Goal: Task Accomplishment & Management: Use online tool/utility

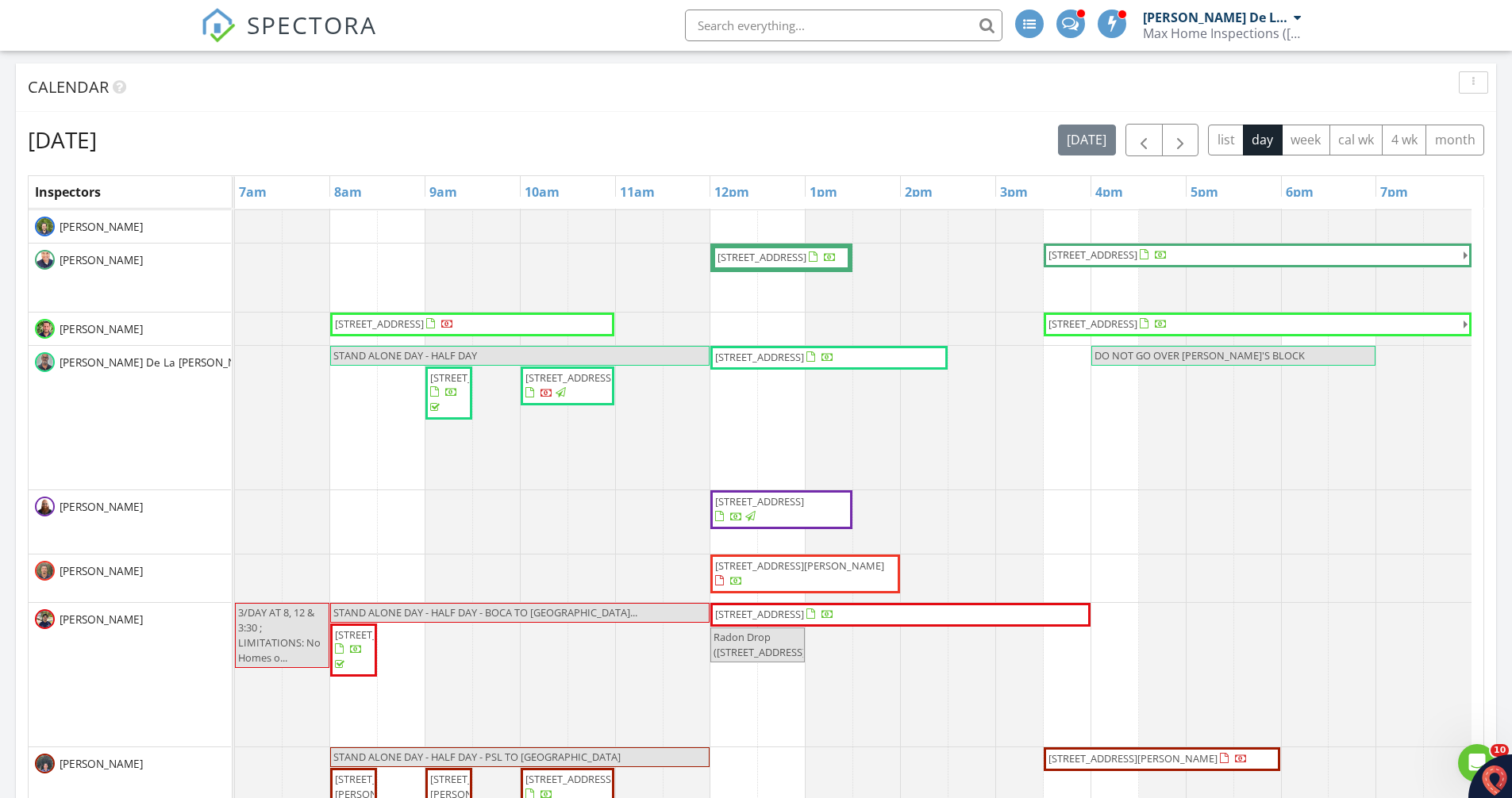
scroll to position [80, 0]
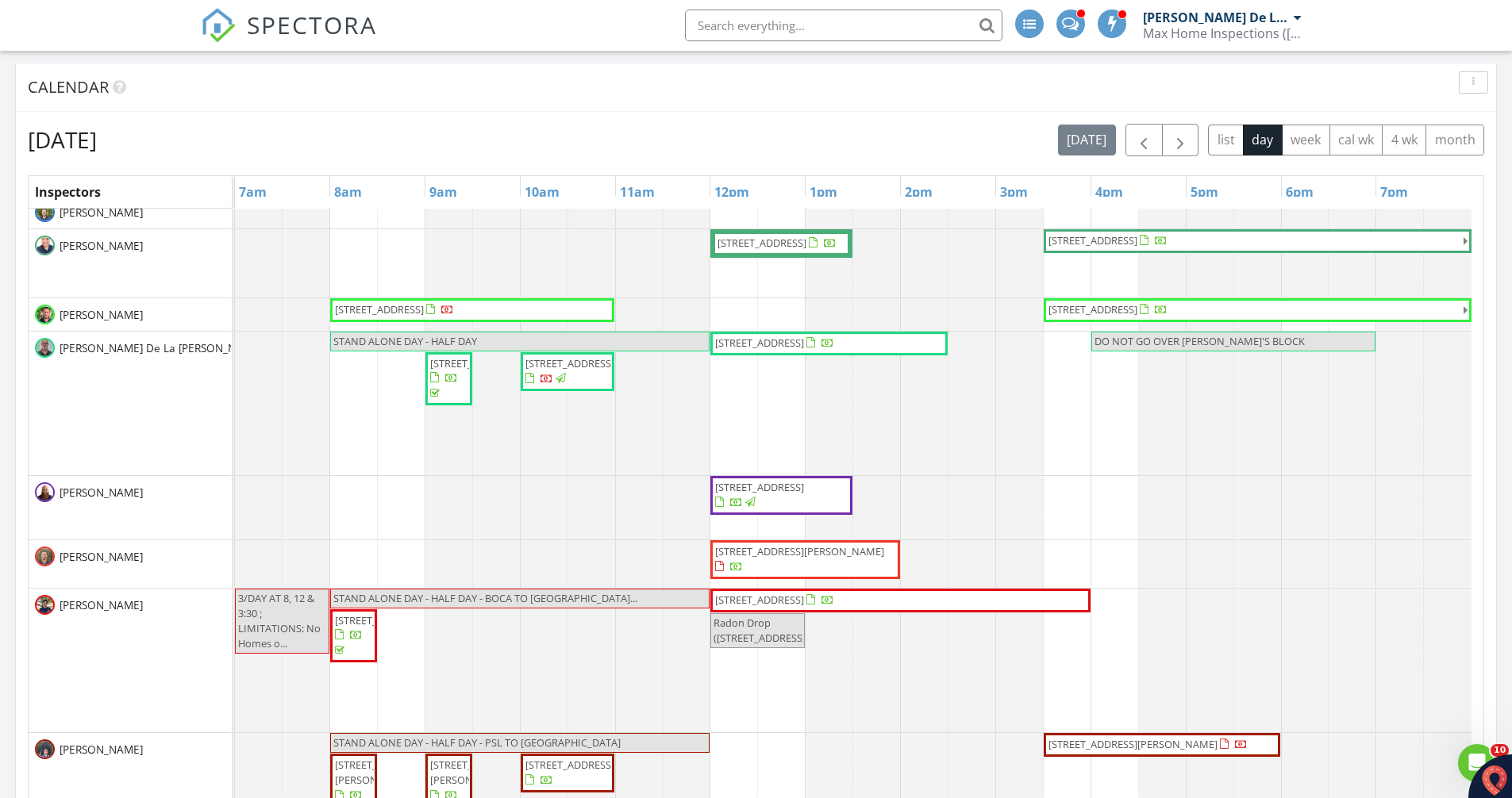
click at [803, 346] on span "4610 Highland Dr, Tamarac 33319" at bounding box center [759, 342] width 89 height 14
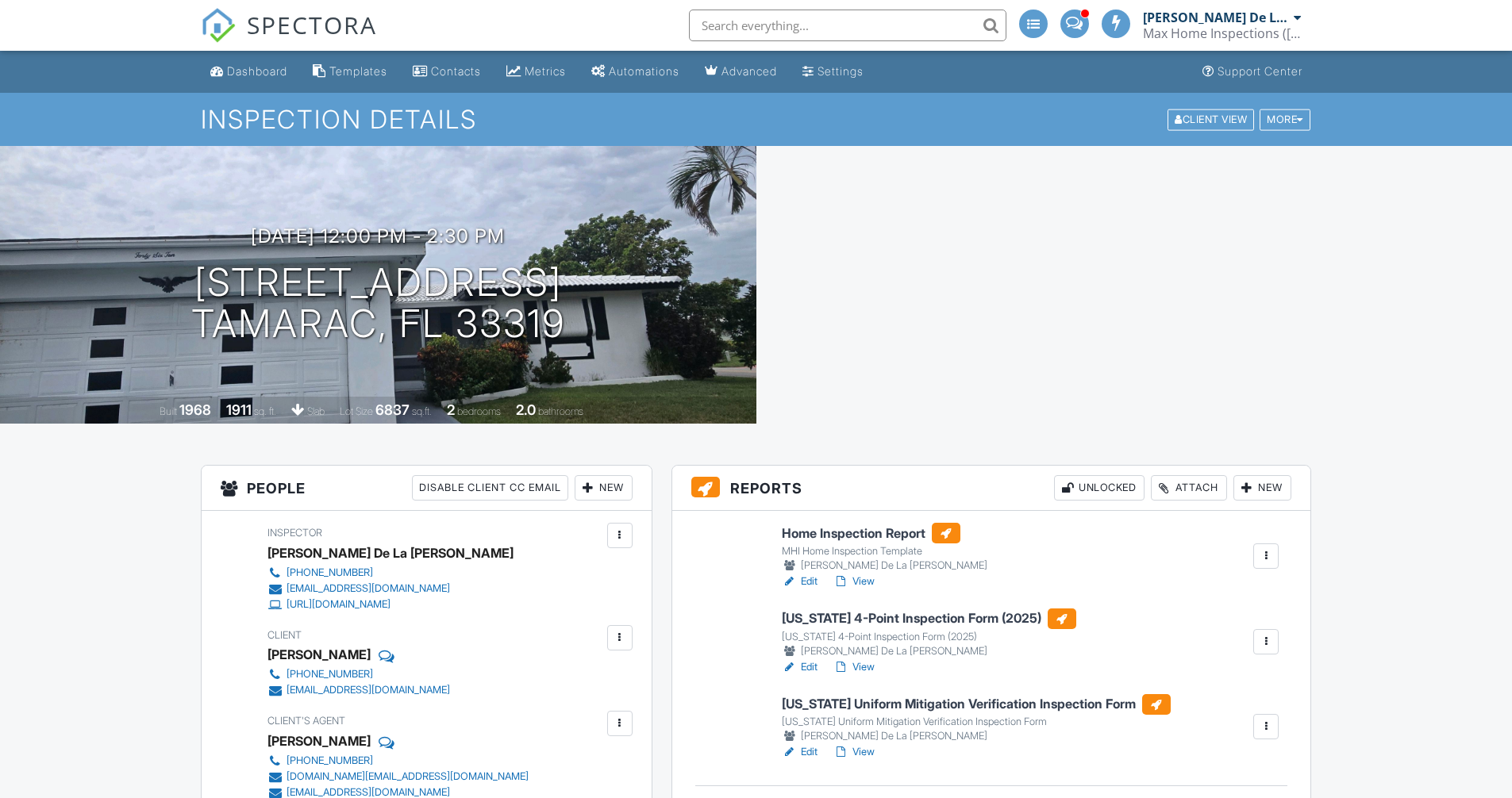
scroll to position [80, 0]
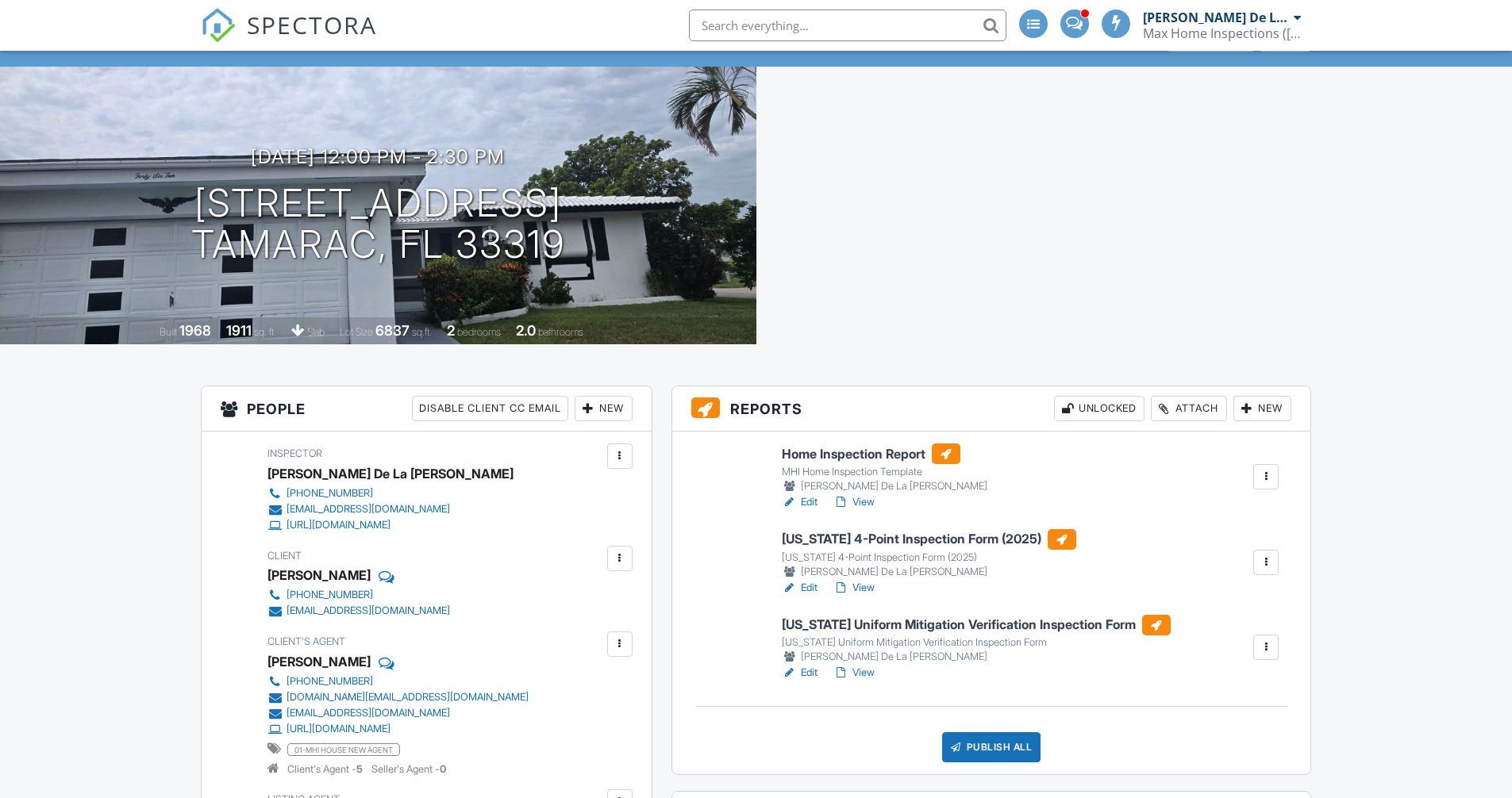
click at [860, 543] on h6 "[US_STATE] 4-Point Inspection Form (2025)" at bounding box center [929, 539] width 294 height 21
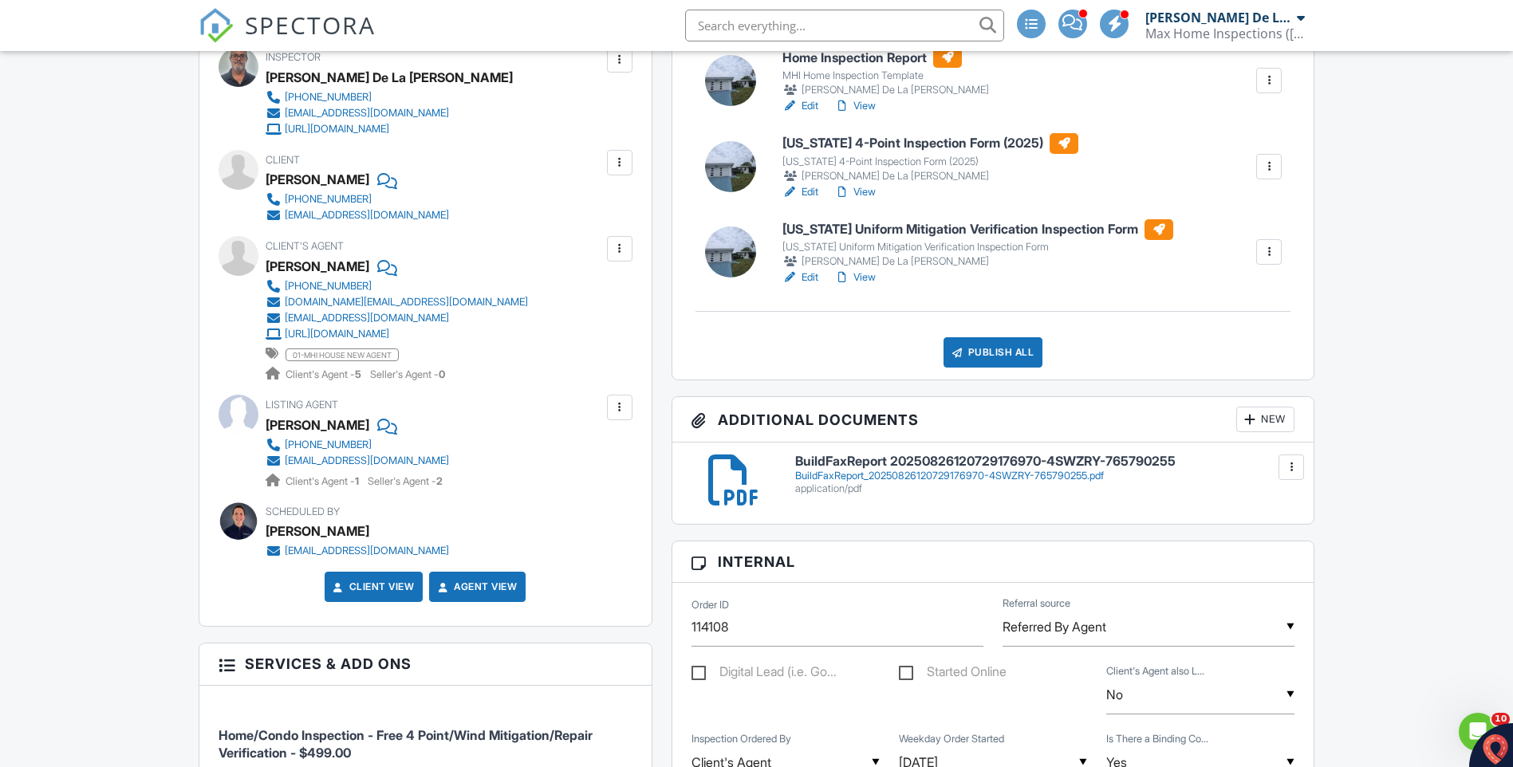
scroll to position [239, 0]
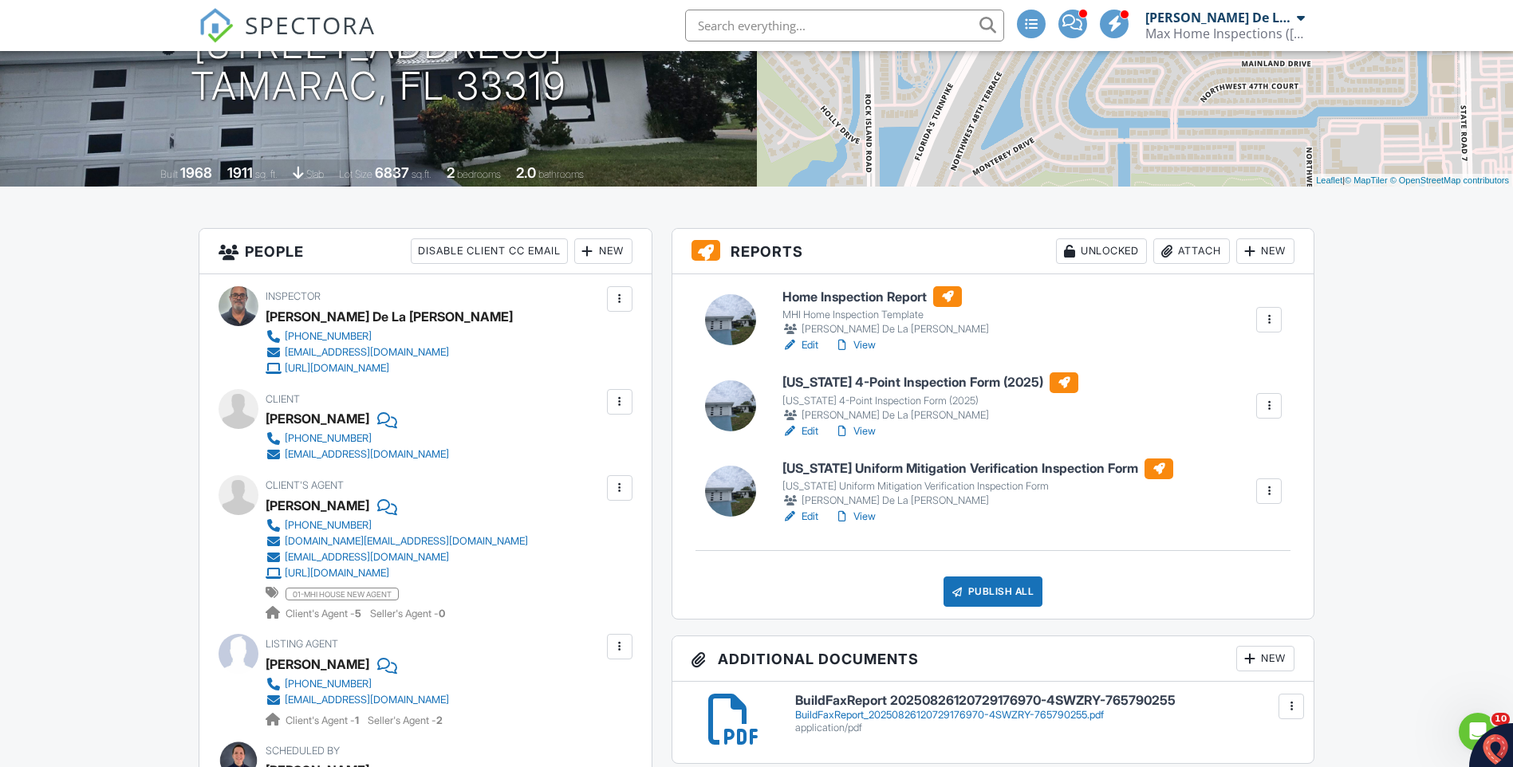
click at [873, 346] on link "View" at bounding box center [854, 345] width 41 height 16
drag, startPoint x: 867, startPoint y: 431, endPoint x: 858, endPoint y: 435, distance: 10.4
click at [867, 431] on link "View" at bounding box center [854, 432] width 41 height 16
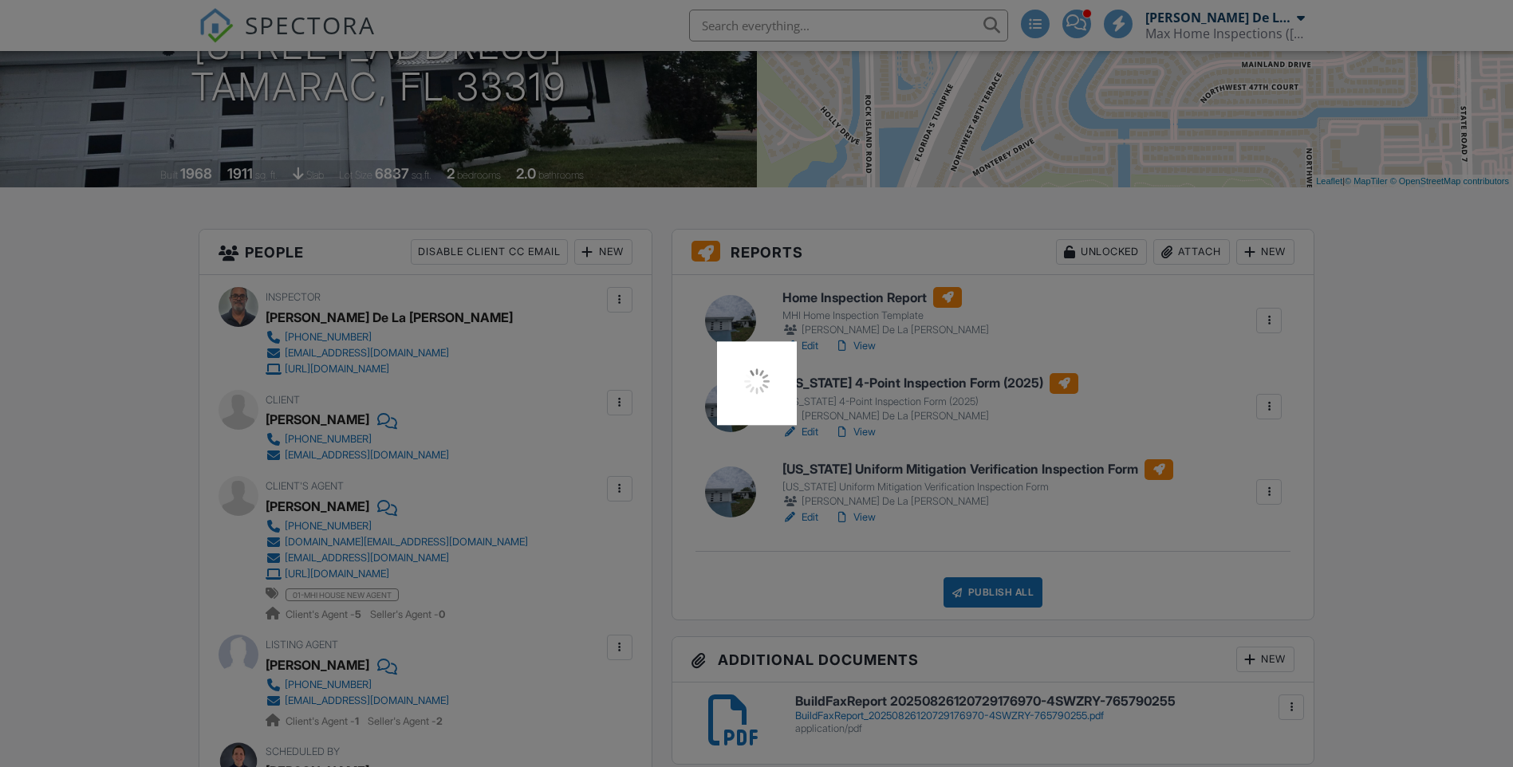
scroll to position [239, 0]
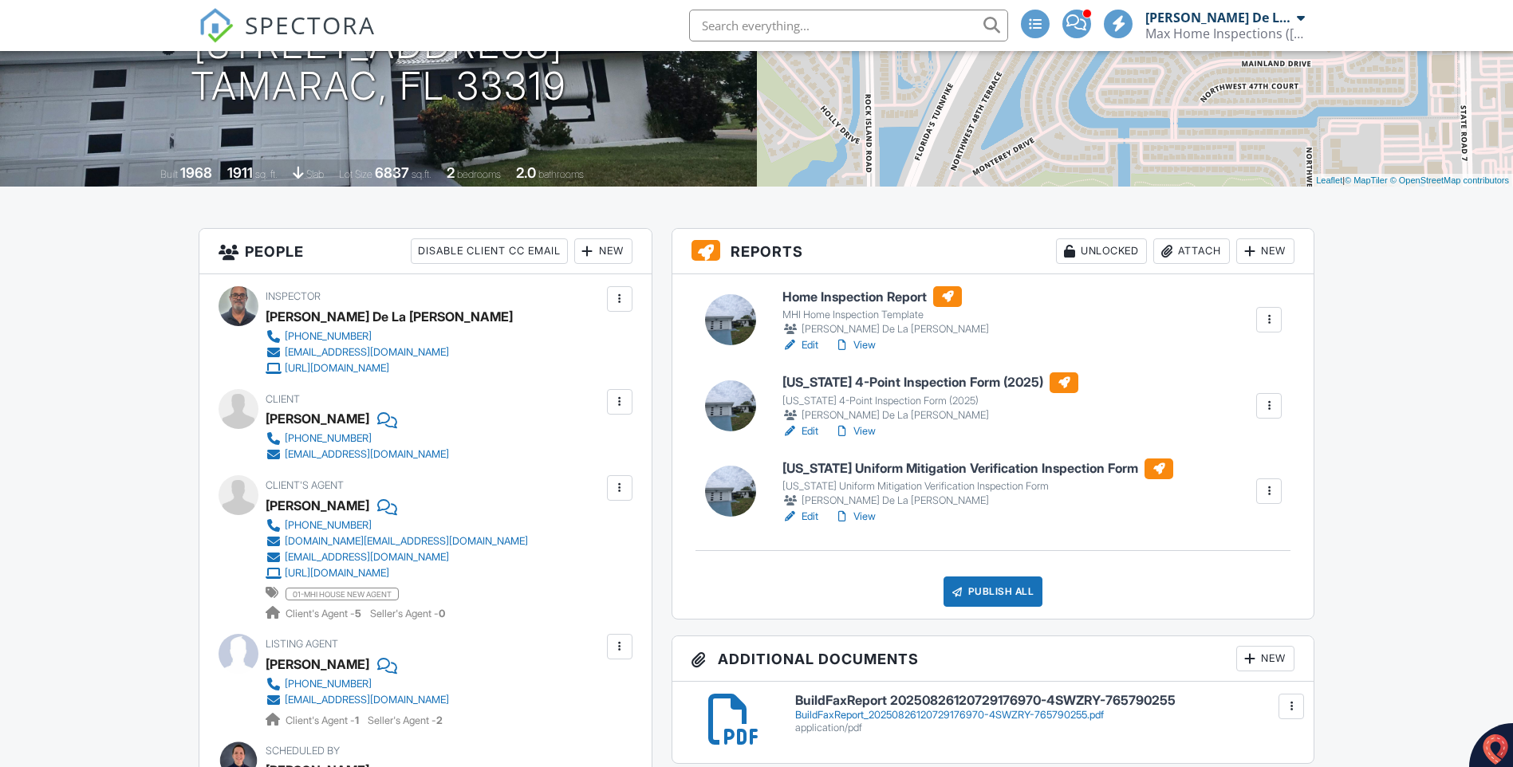
click at [870, 513] on link "View" at bounding box center [854, 517] width 41 height 16
click at [850, 319] on div "MHI Home Inspection Template" at bounding box center [886, 315] width 207 height 13
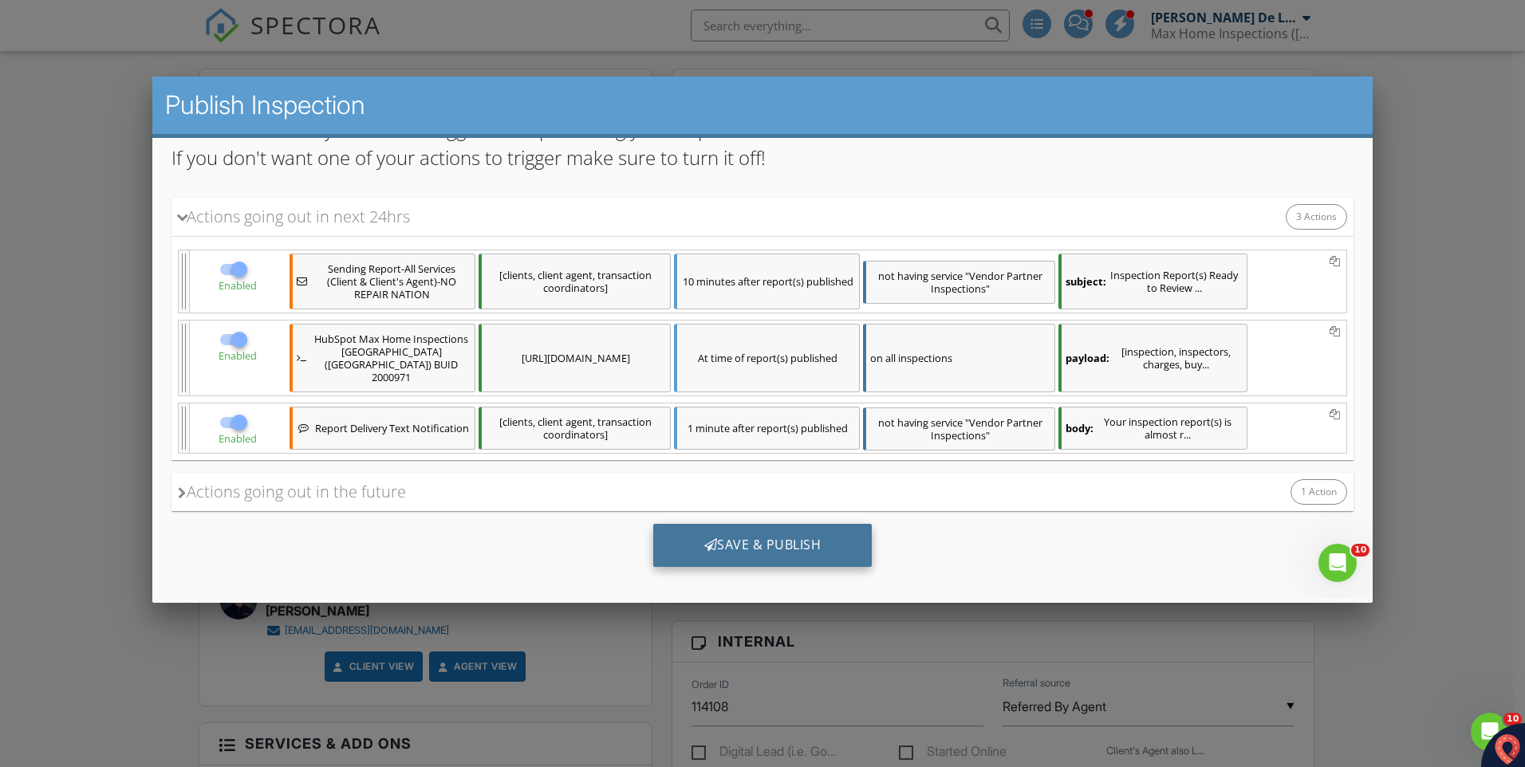
click at [723, 524] on div "Save & Publish" at bounding box center [762, 545] width 219 height 43
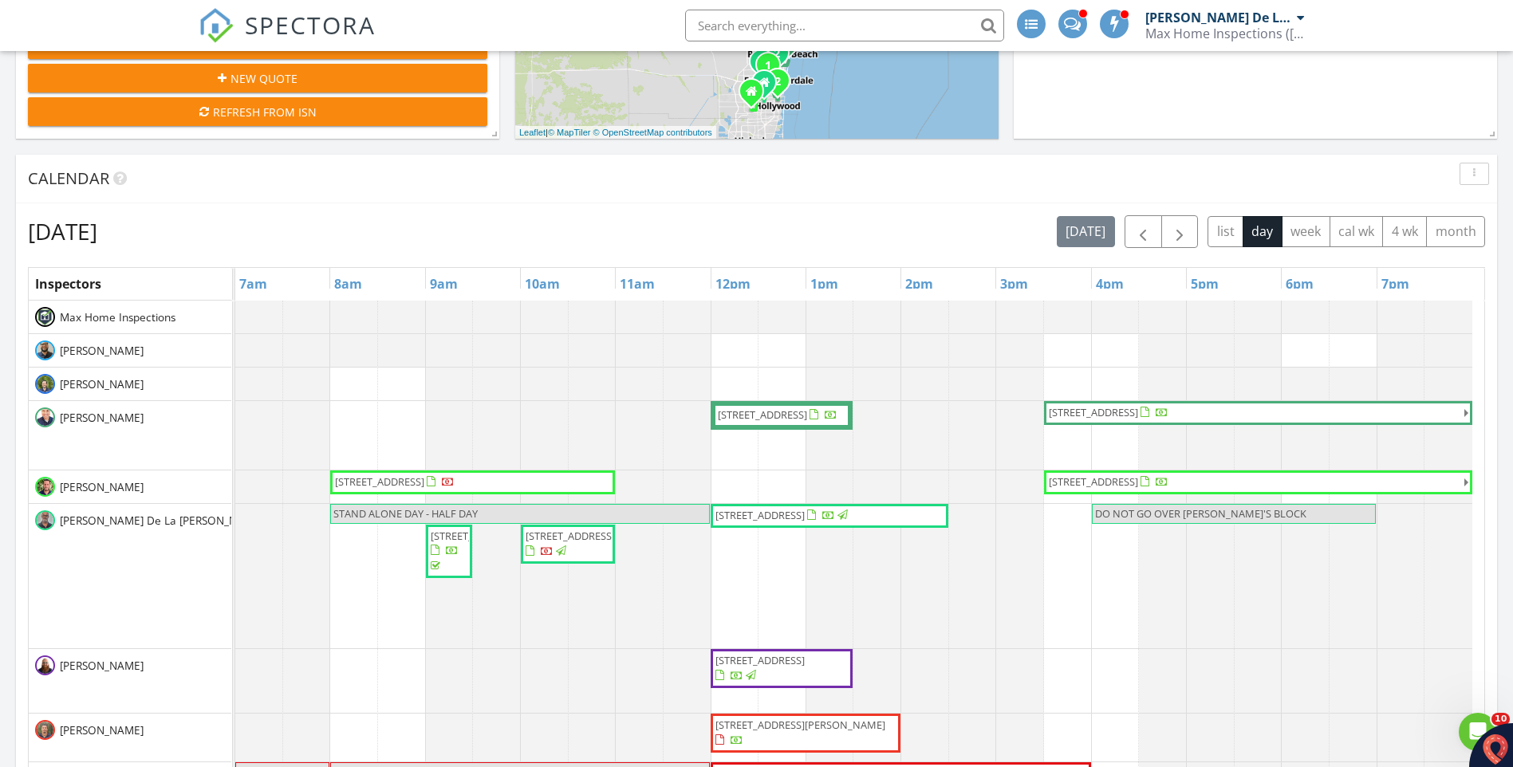
scroll to position [718, 0]
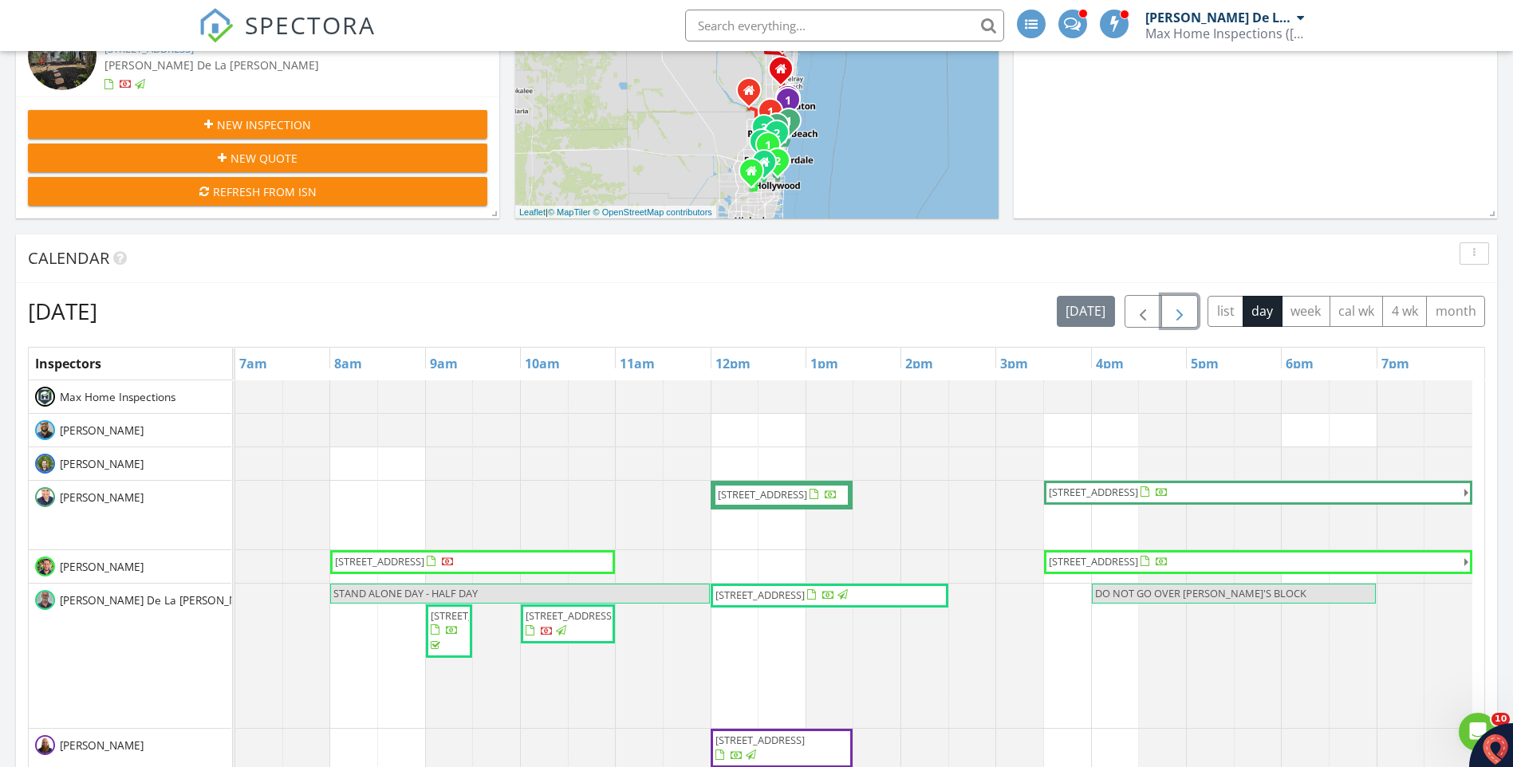
click at [1177, 312] on span "button" at bounding box center [1179, 311] width 19 height 19
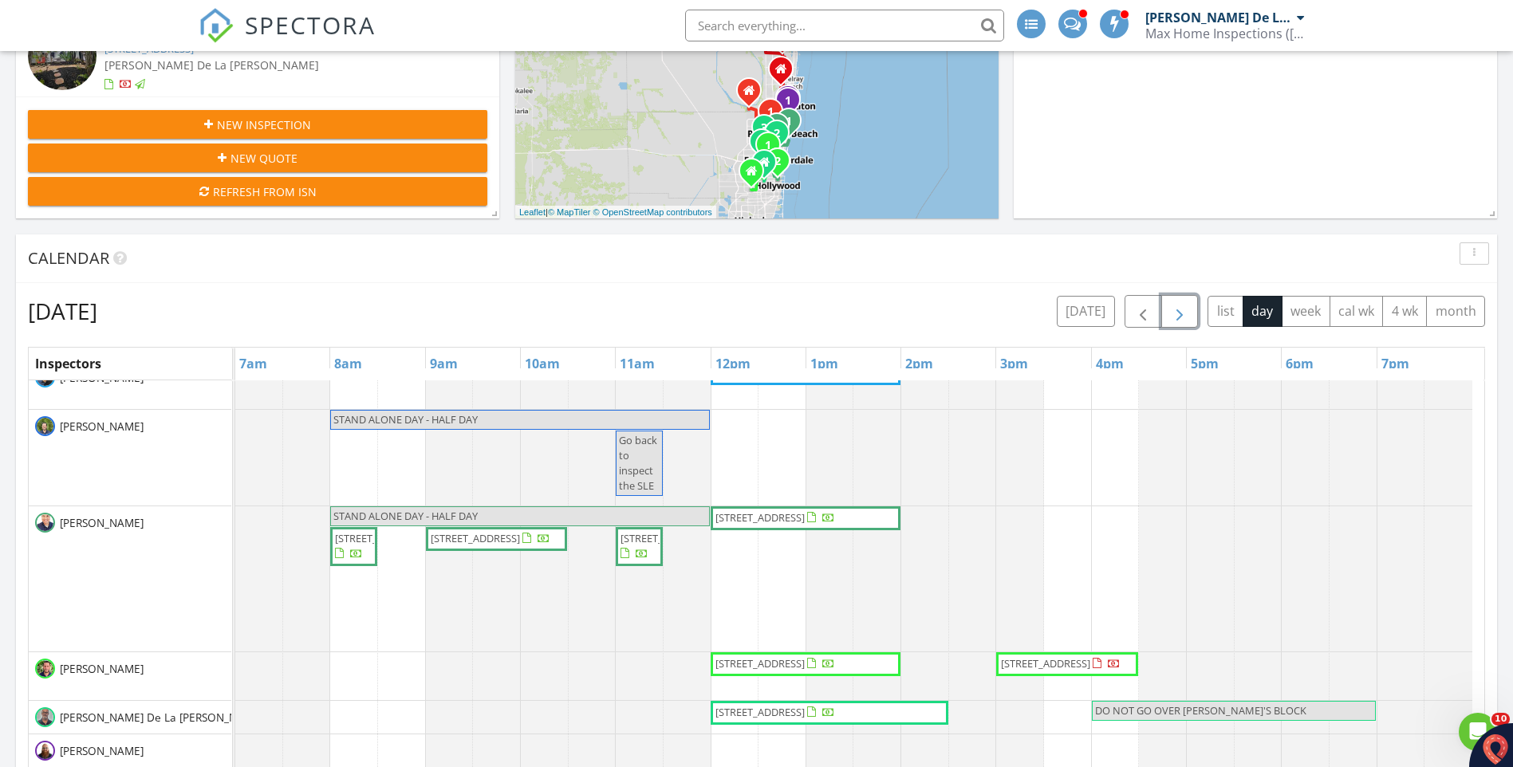
scroll to position [109, 0]
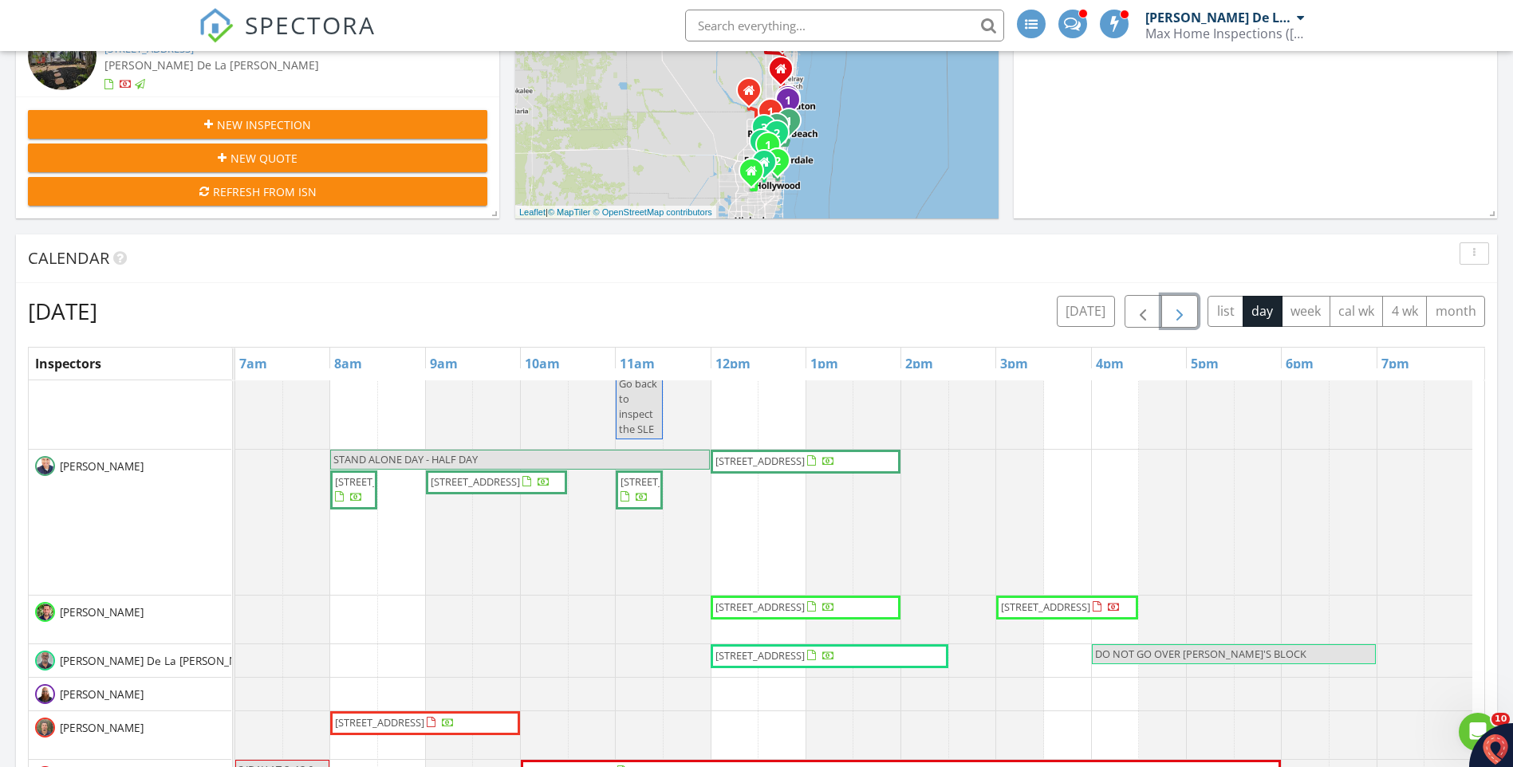
click at [1175, 318] on span "button" at bounding box center [1179, 311] width 19 height 19
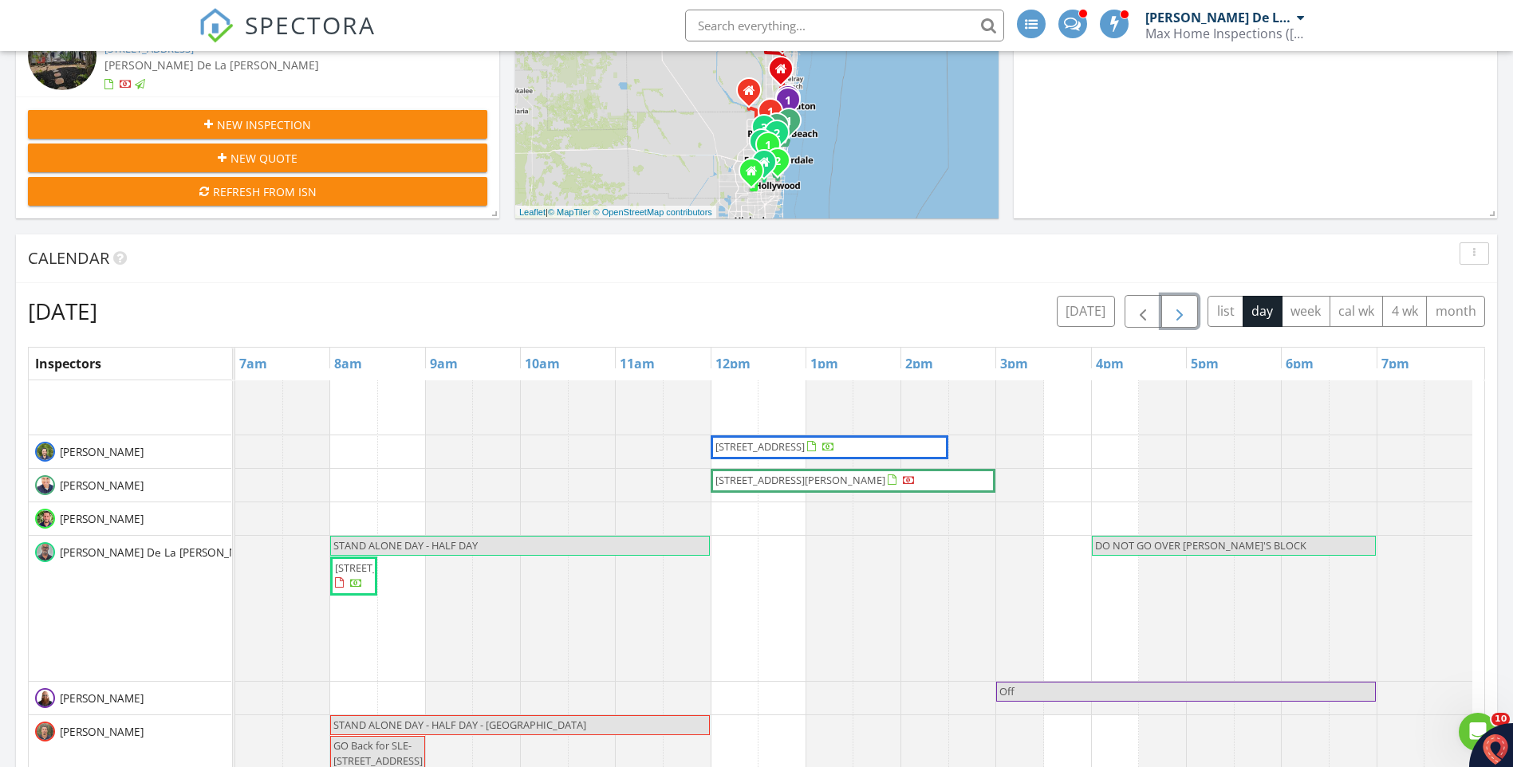
click at [1174, 317] on span "button" at bounding box center [1179, 311] width 19 height 19
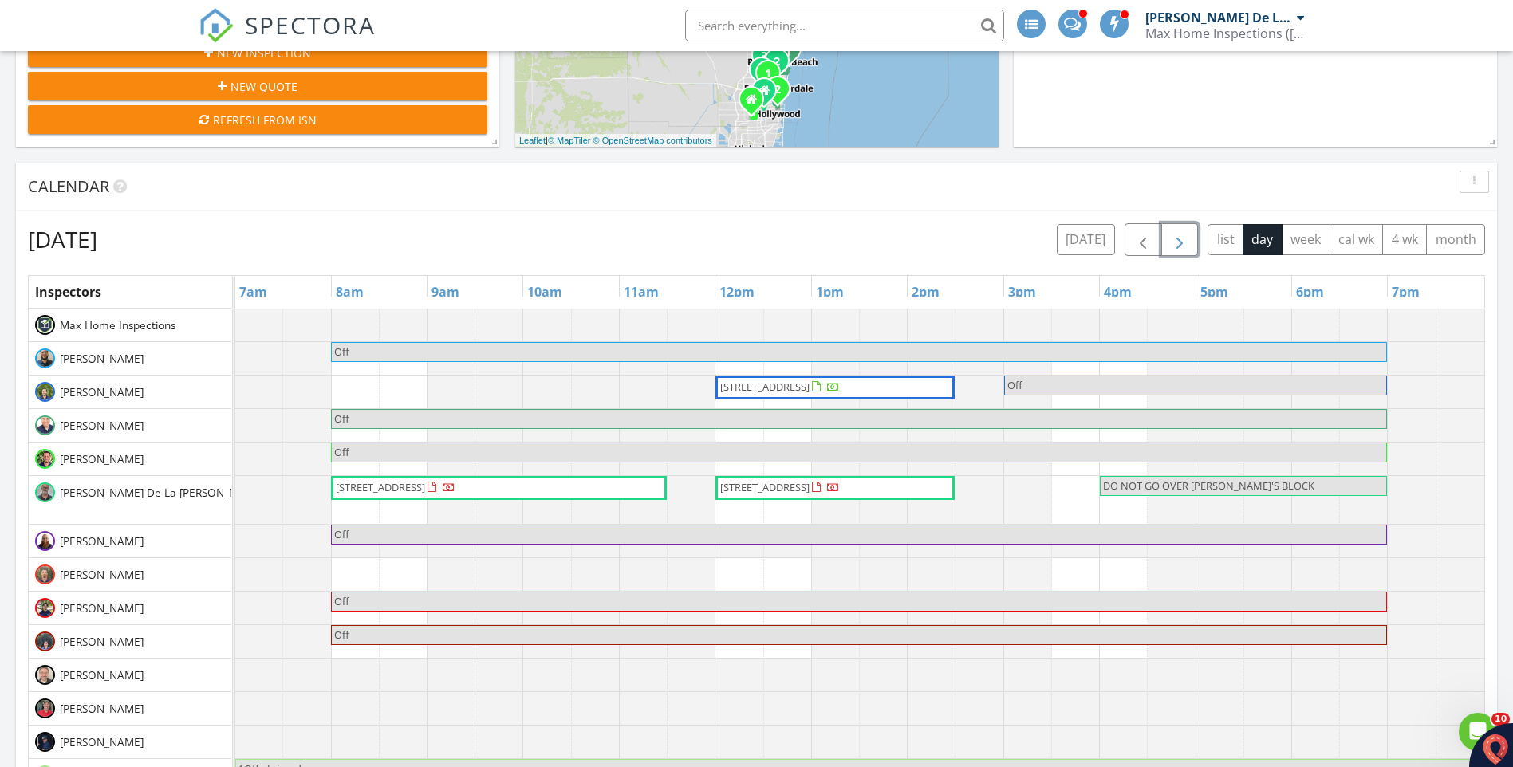
scroll to position [798, 0]
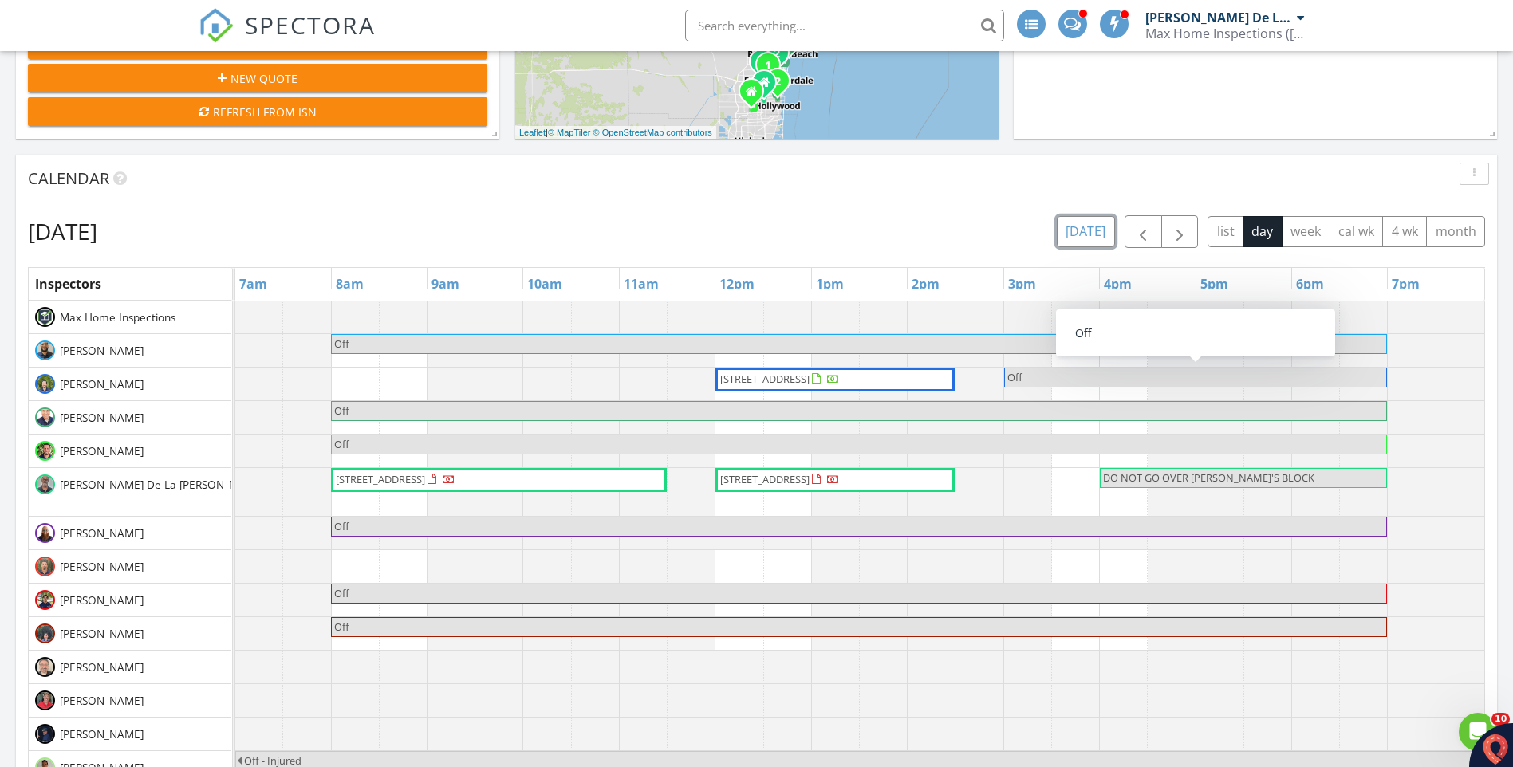
click at [1091, 220] on button "today" at bounding box center [1086, 231] width 58 height 31
